Goal: Task Accomplishment & Management: Manage account settings

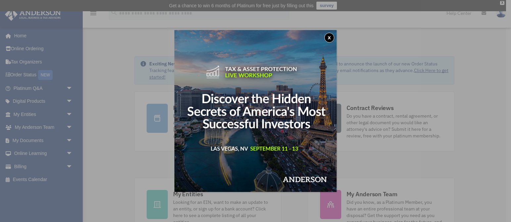
click at [18, 165] on div "x" at bounding box center [255, 111] width 511 height 222
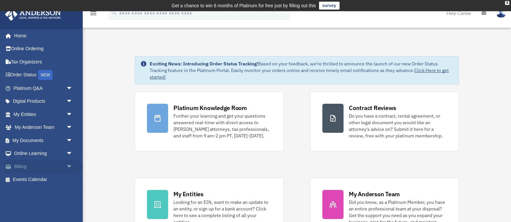
click at [22, 165] on link "Billing arrow_drop_down" at bounding box center [44, 166] width 78 height 13
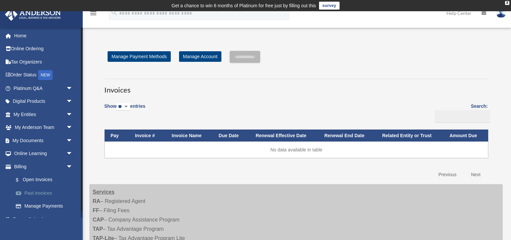
click at [39, 191] on link "Past Invoices" at bounding box center [45, 193] width 73 height 13
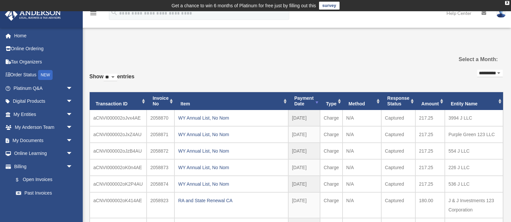
select select "**********"
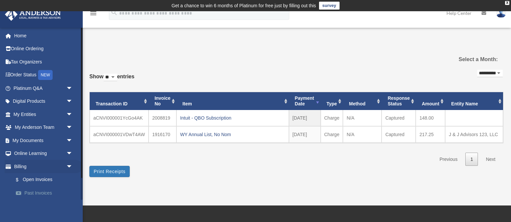
click at [39, 192] on link "Past Invoices" at bounding box center [45, 193] width 73 height 13
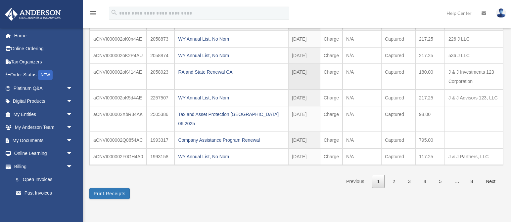
scroll to position [136, 0]
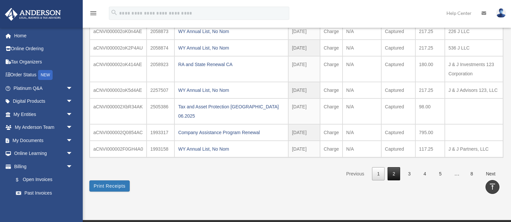
click at [394, 167] on link "2" at bounding box center [393, 174] width 13 height 14
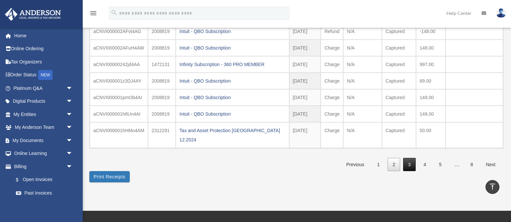
click at [410, 158] on link "3" at bounding box center [409, 165] width 13 height 14
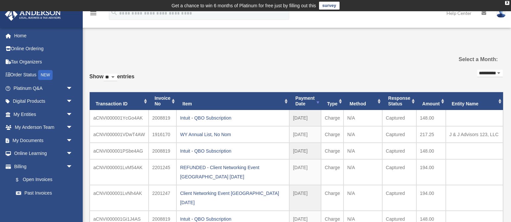
scroll to position [0, 0]
select select "***"
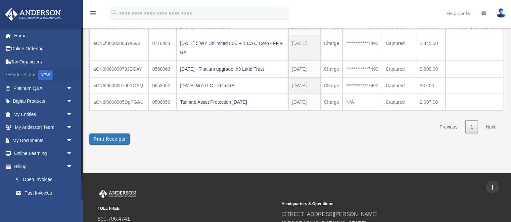
scroll to position [1418, 0]
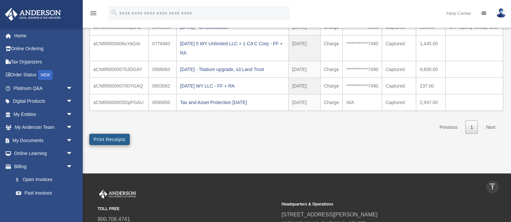
click at [116, 134] on button "Print Receipts" at bounding box center [109, 139] width 40 height 11
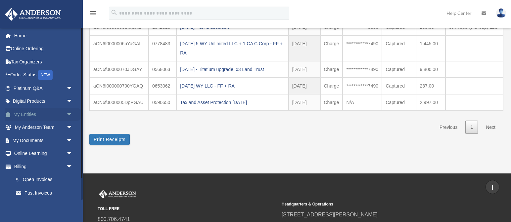
click at [30, 114] on link "My Entities arrow_drop_down" at bounding box center [44, 114] width 78 height 13
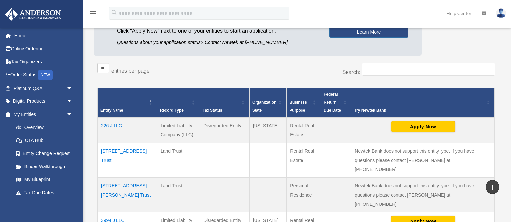
scroll to position [78, 0]
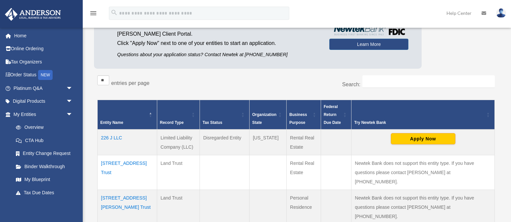
click at [124, 82] on label "entries per page" at bounding box center [130, 83] width 38 height 6
click at [109, 82] on select "** ** ** ***" at bounding box center [103, 80] width 12 height 10
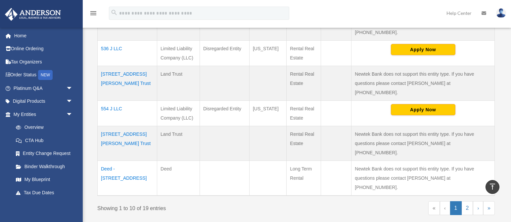
scroll to position [323, 0]
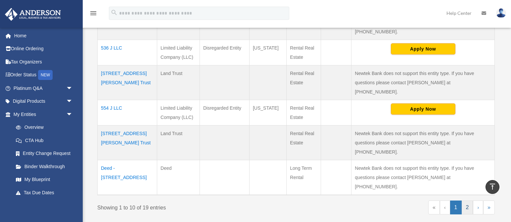
click at [469, 201] on link "2" at bounding box center [467, 208] width 12 height 14
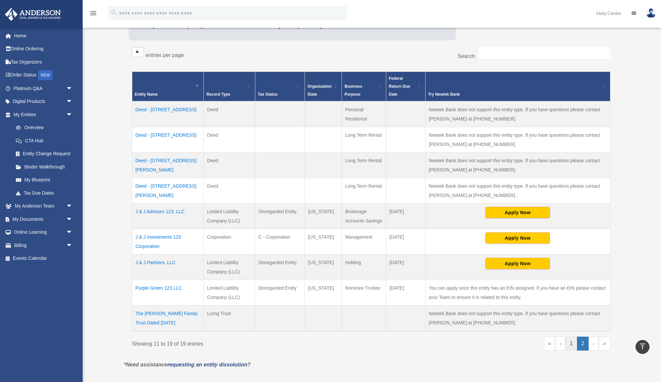
scroll to position [115, 0]
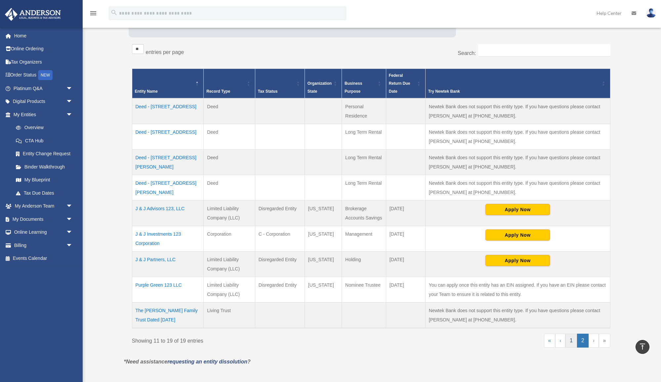
click at [510, 222] on link "1" at bounding box center [572, 340] width 12 height 14
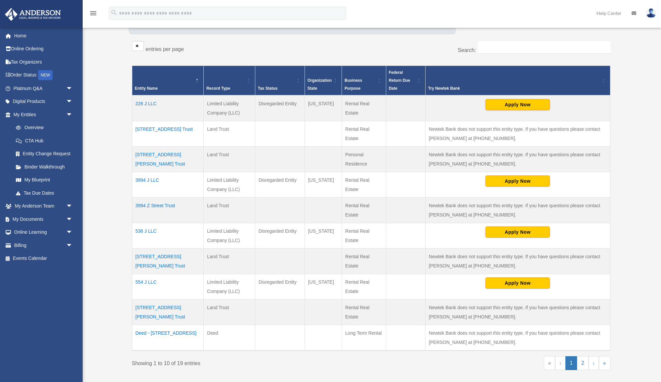
scroll to position [128, 0]
